Goal: Information Seeking & Learning: Learn about a topic

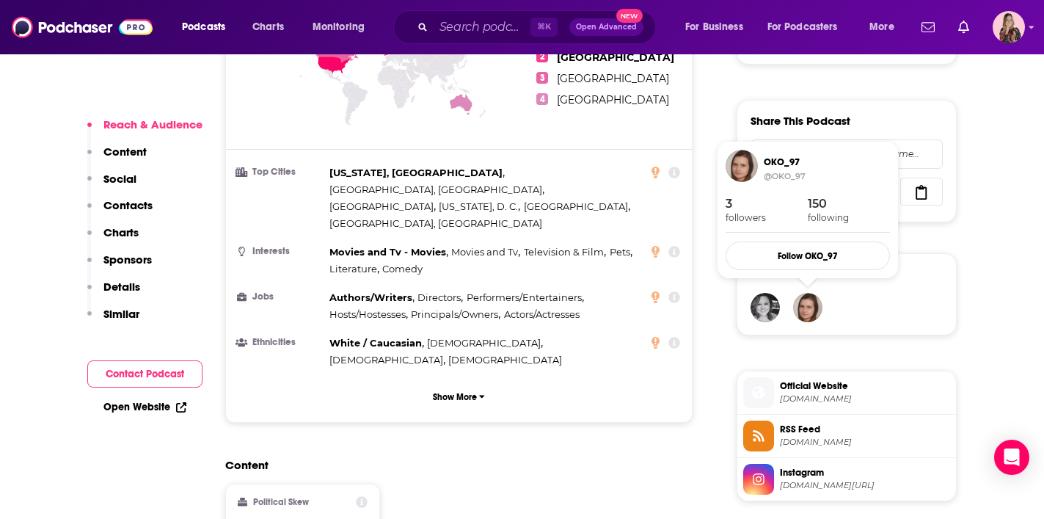
scroll to position [873, 0]
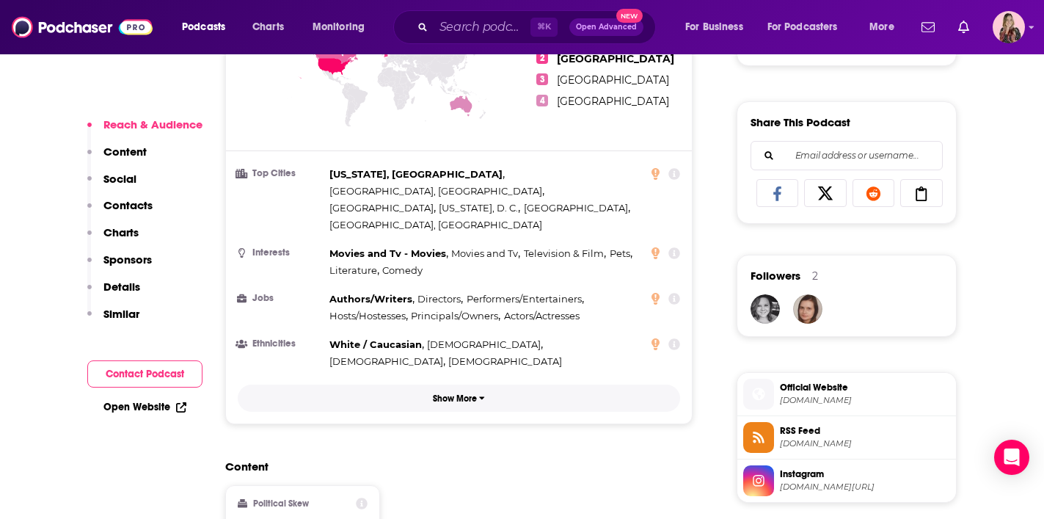
click at [465, 385] on button "Show More" at bounding box center [459, 398] width 443 height 27
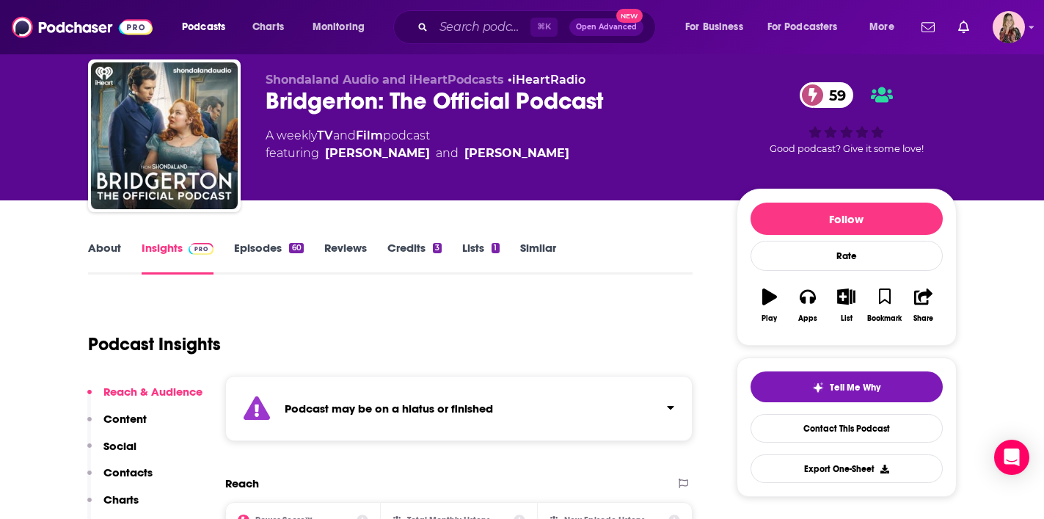
scroll to position [0, 0]
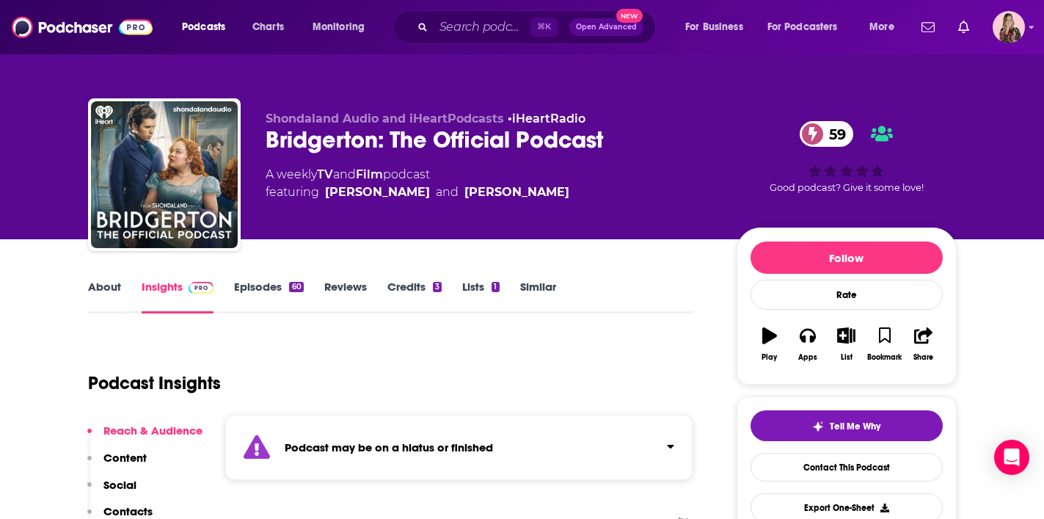
click at [357, 281] on link "Reviews" at bounding box center [345, 297] width 43 height 34
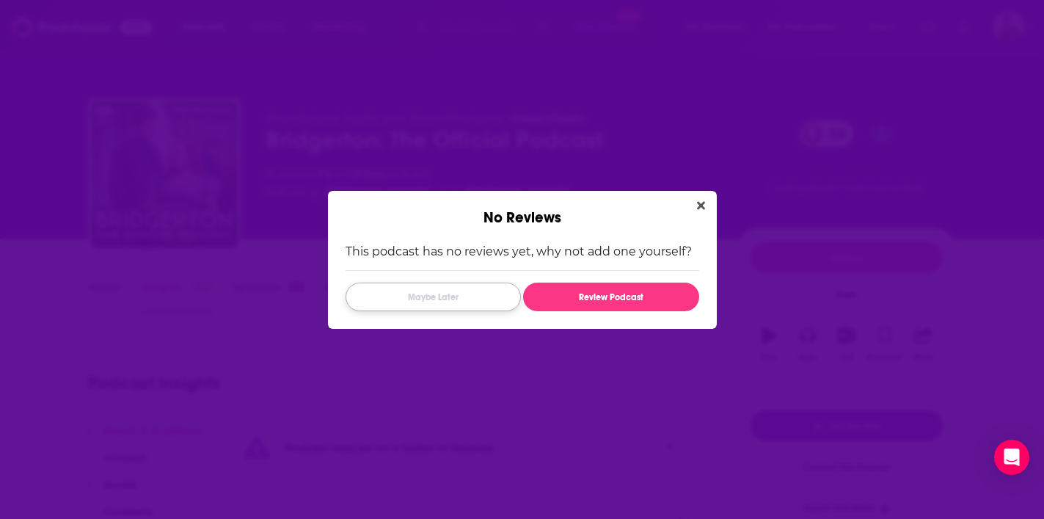
click at [446, 299] on button "Maybe Later" at bounding box center [433, 297] width 175 height 29
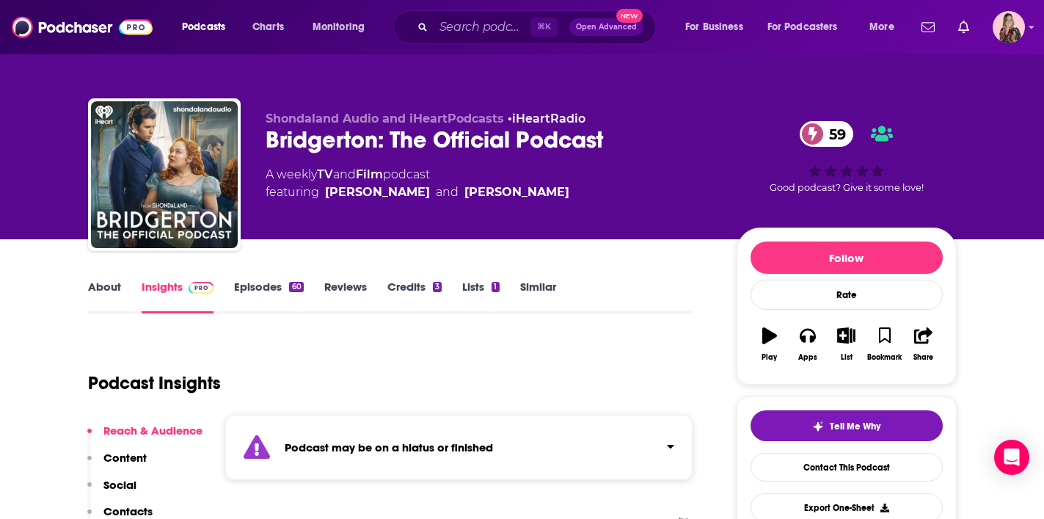
click at [404, 289] on link "Credits 3" at bounding box center [415, 297] width 54 height 34
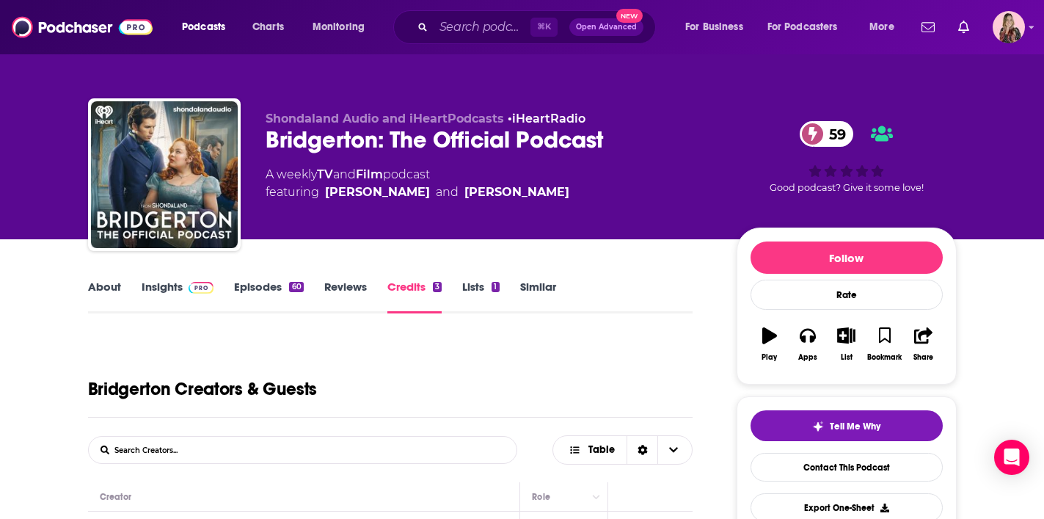
click at [263, 280] on link "Episodes 60" at bounding box center [268, 297] width 69 height 34
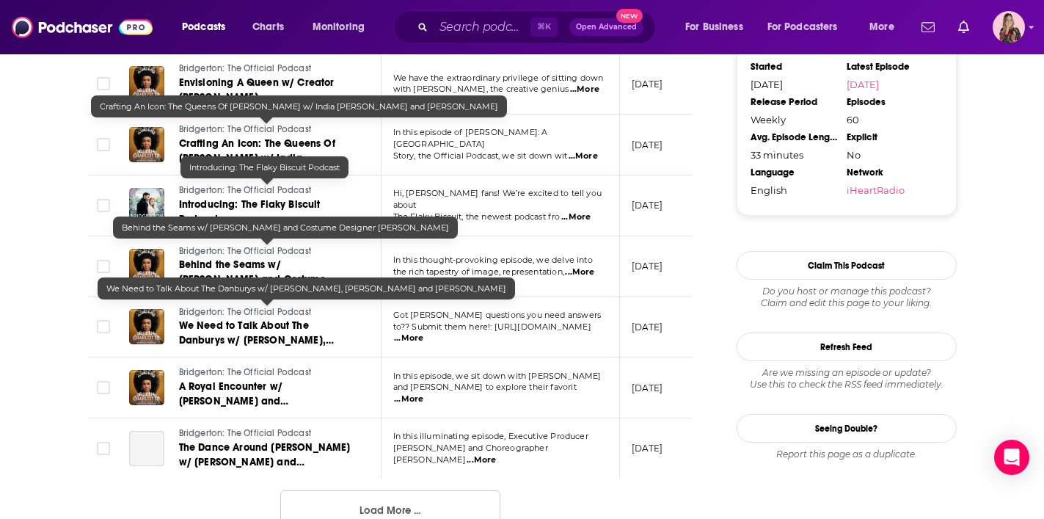
scroll to position [1498, 0]
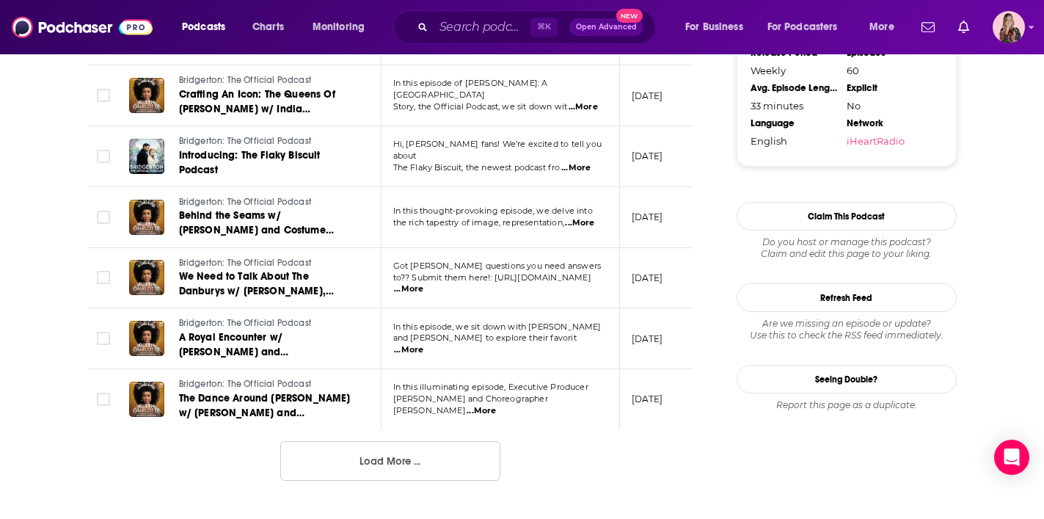
click at [401, 443] on button "Load More ..." at bounding box center [390, 461] width 220 height 40
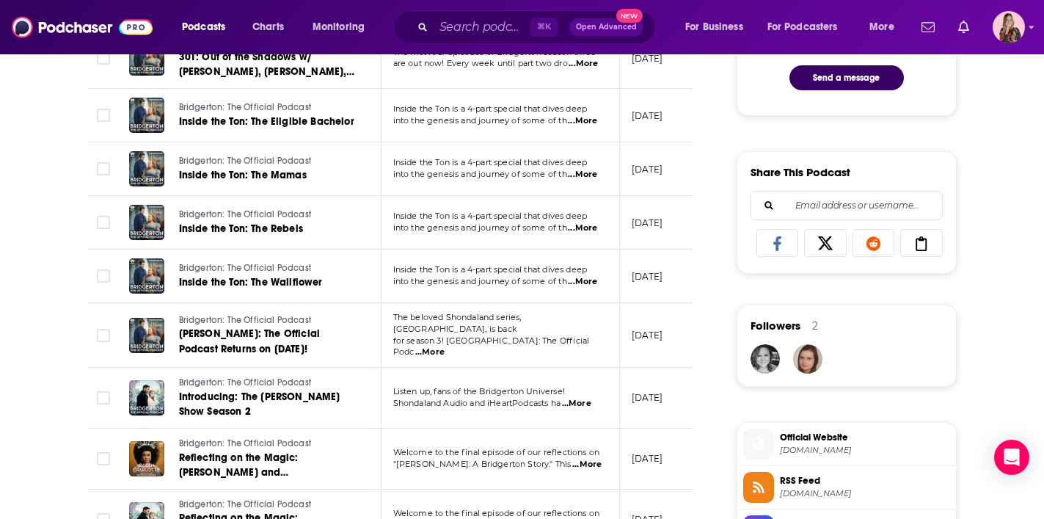
scroll to position [0, 0]
